Goal: Find specific page/section: Find specific page/section

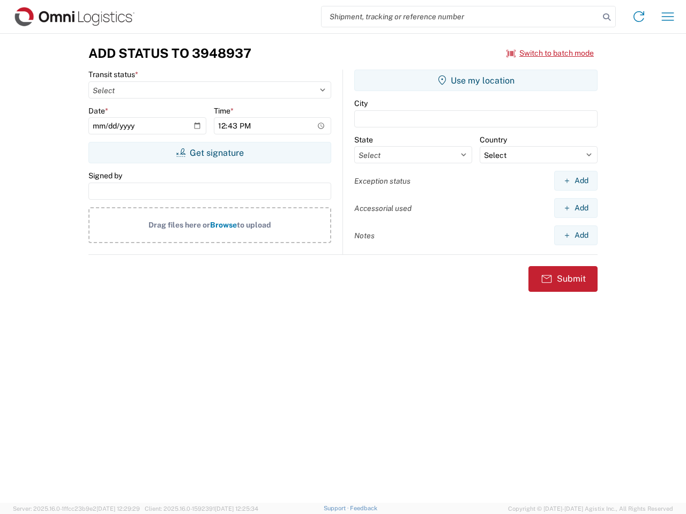
click at [460, 17] on input "search" at bounding box center [460, 16] width 278 height 20
click at [606, 17] on icon at bounding box center [606, 17] width 15 height 15
click at [639, 17] on icon at bounding box center [638, 16] width 17 height 17
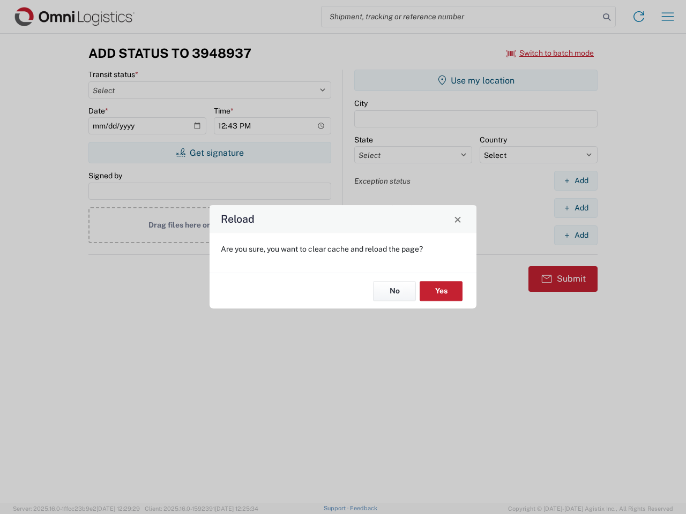
click at [550, 53] on div "Reload Are you sure, you want to clear cache and reload the page? No Yes" at bounding box center [343, 257] width 686 height 514
click at [209, 153] on div "Reload Are you sure, you want to clear cache and reload the page? No Yes" at bounding box center [343, 257] width 686 height 514
click at [476, 80] on div "Reload Are you sure, you want to clear cache and reload the page? No Yes" at bounding box center [343, 257] width 686 height 514
click at [575, 181] on div "Reload Are you sure, you want to clear cache and reload the page? No Yes" at bounding box center [343, 257] width 686 height 514
click at [575, 208] on div "Reload Are you sure, you want to clear cache and reload the page? No Yes" at bounding box center [343, 257] width 686 height 514
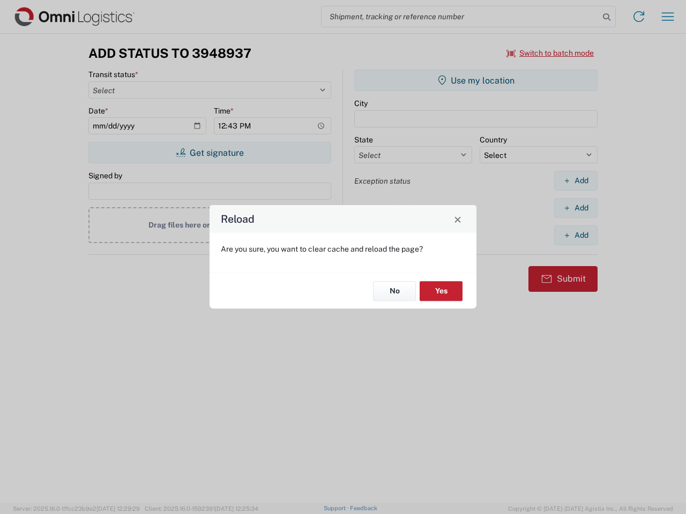
click at [575, 235] on div "Reload Are you sure, you want to clear cache and reload the page? No Yes" at bounding box center [343, 257] width 686 height 514
